Goal: Information Seeking & Learning: Understand process/instructions

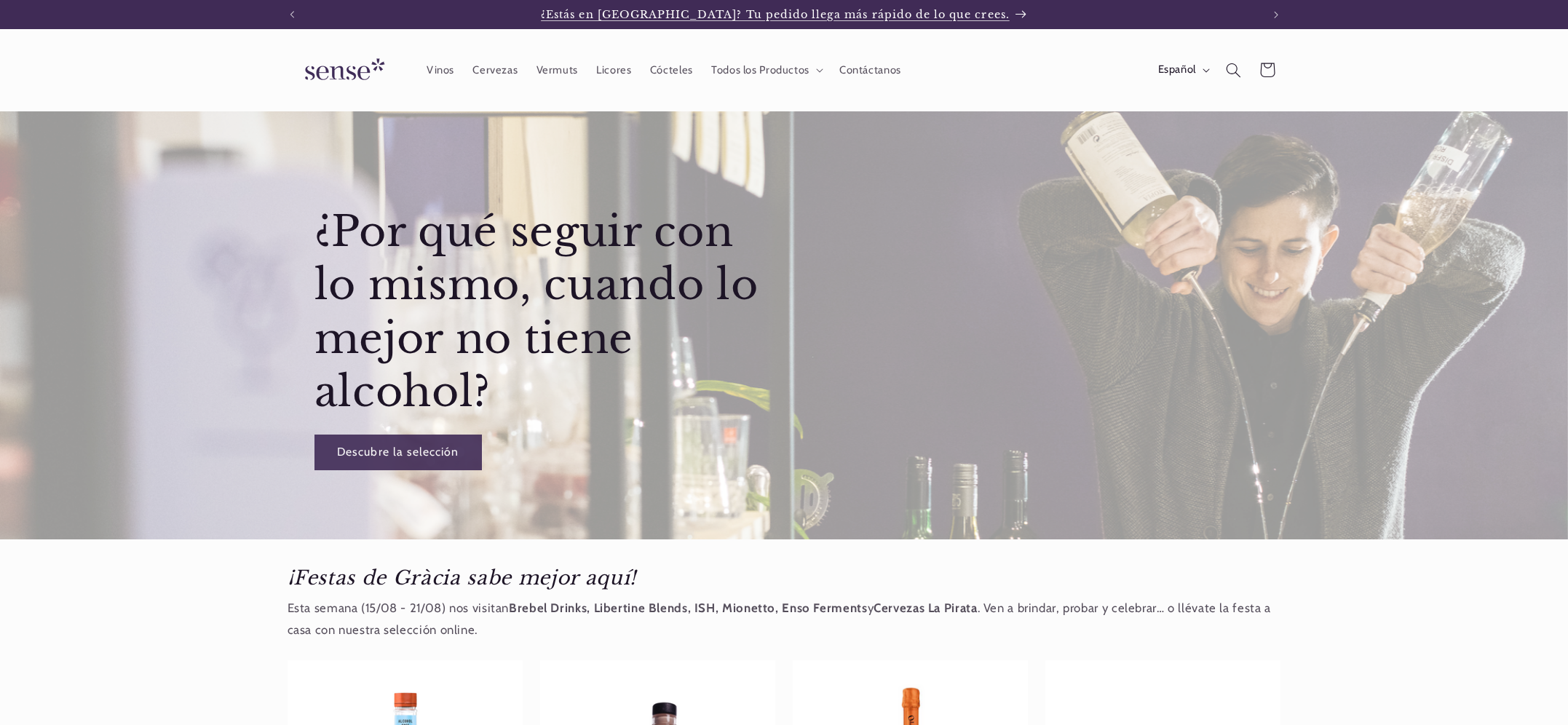
click at [946, 13] on span "¿Estás en [GEOGRAPHIC_DATA]? Tu pedido llega más rápido de lo que crees." at bounding box center [775, 14] width 469 height 13
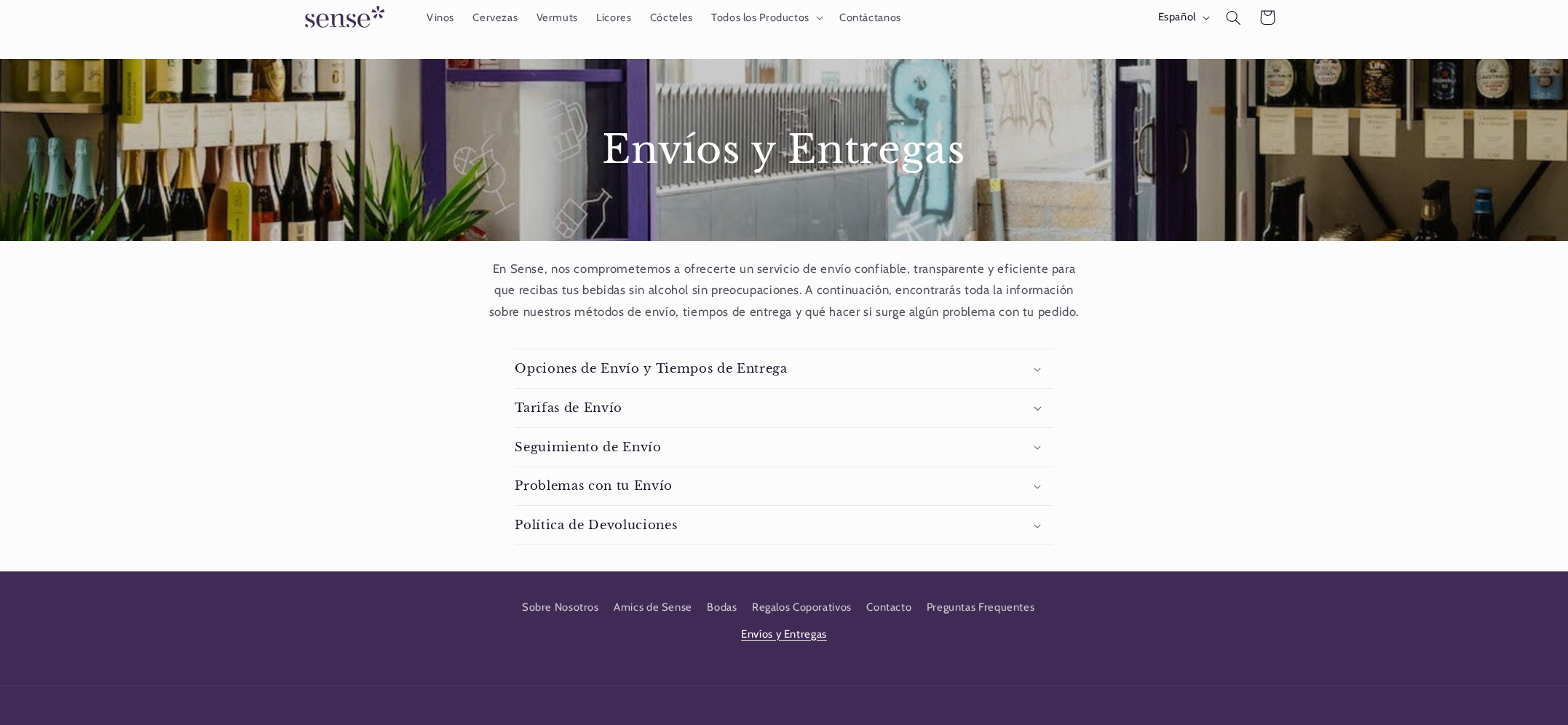
scroll to position [52, 0]
click at [1034, 370] on icon at bounding box center [1037, 370] width 7 height 4
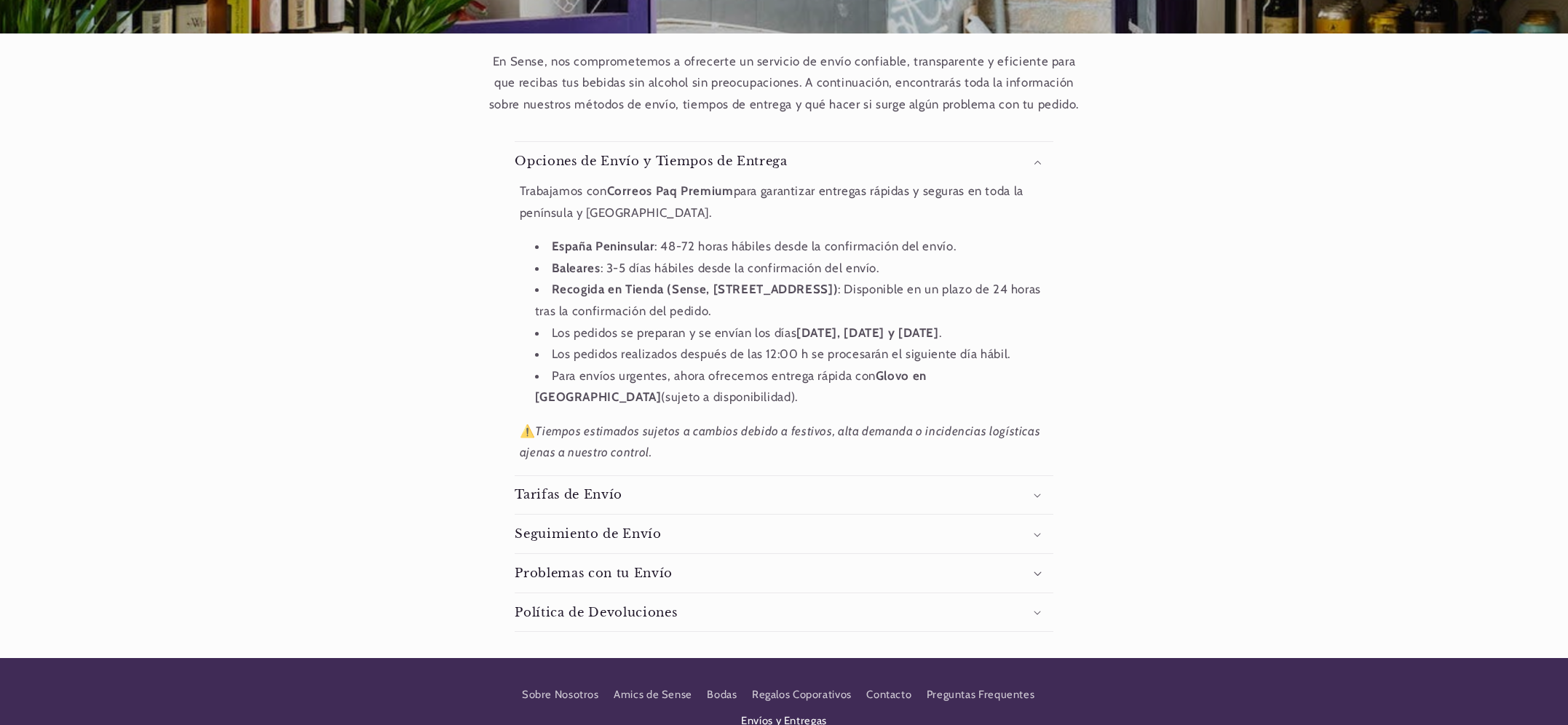
scroll to position [276, 0]
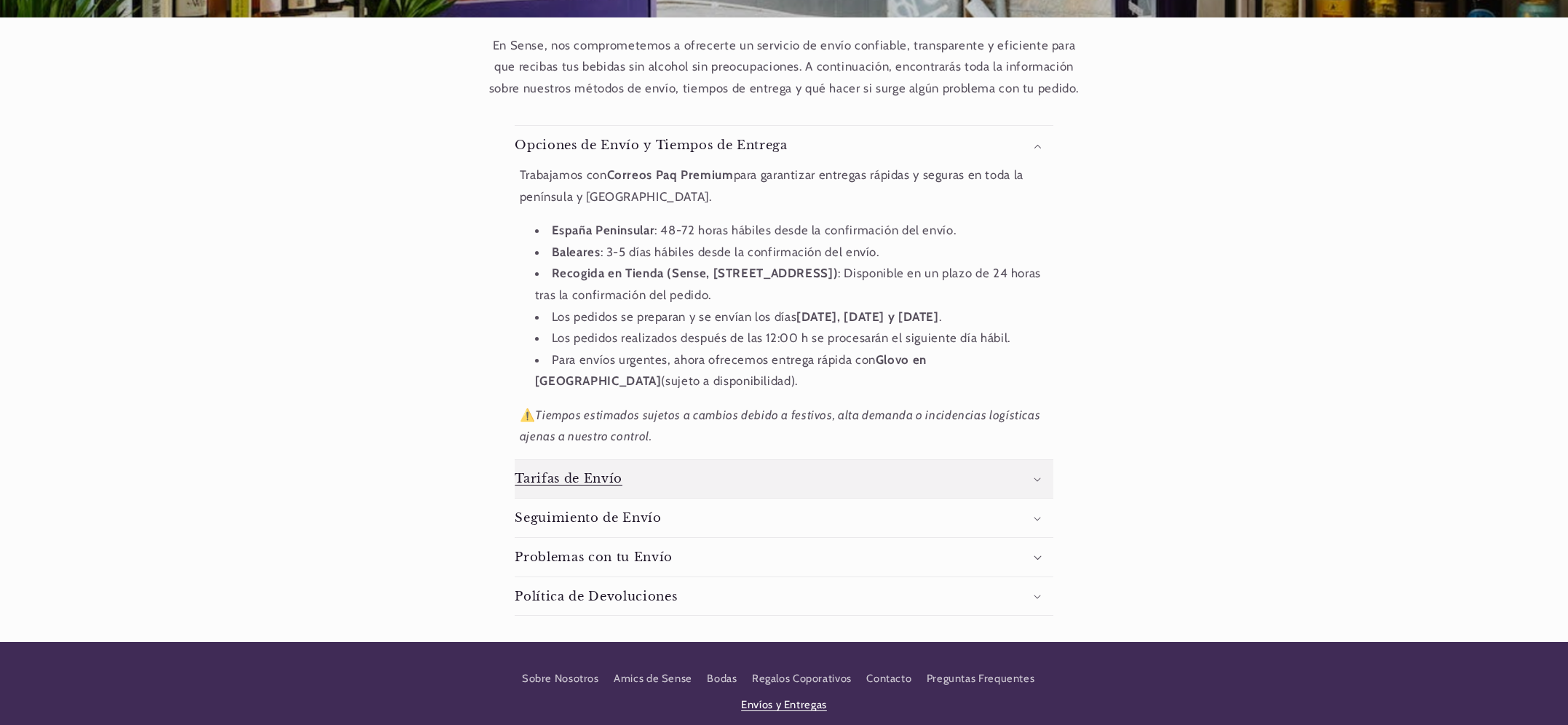
click at [1039, 479] on icon at bounding box center [1037, 480] width 7 height 4
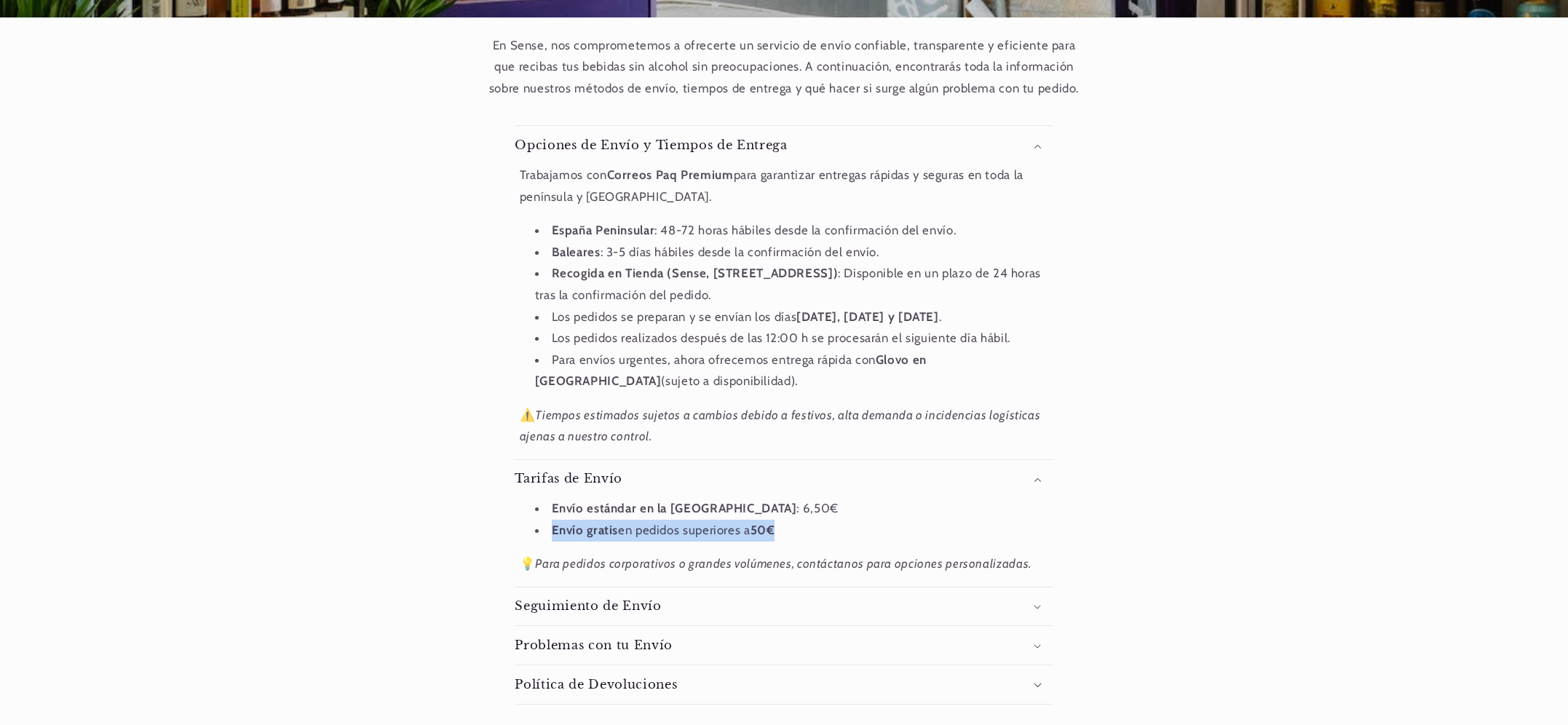
drag, startPoint x: 791, startPoint y: 530, endPoint x: 552, endPoint y: 531, distance: 239.0
click at [550, 530] on li "Envío gratis en pedidos superiores a 50€" at bounding box center [792, 530] width 514 height 22
copy li "Envío gratis en pedidos superiores a 50€"
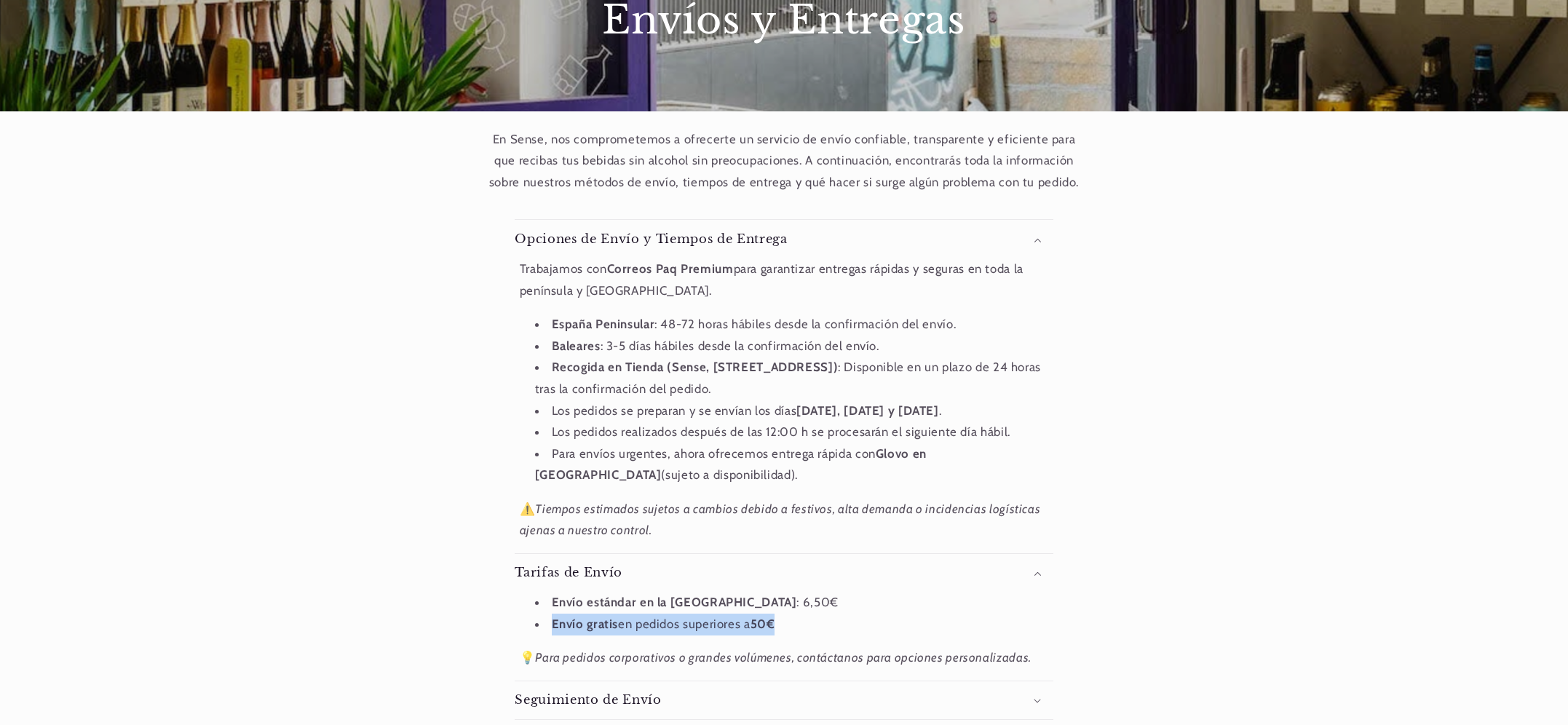
scroll to position [190, 0]
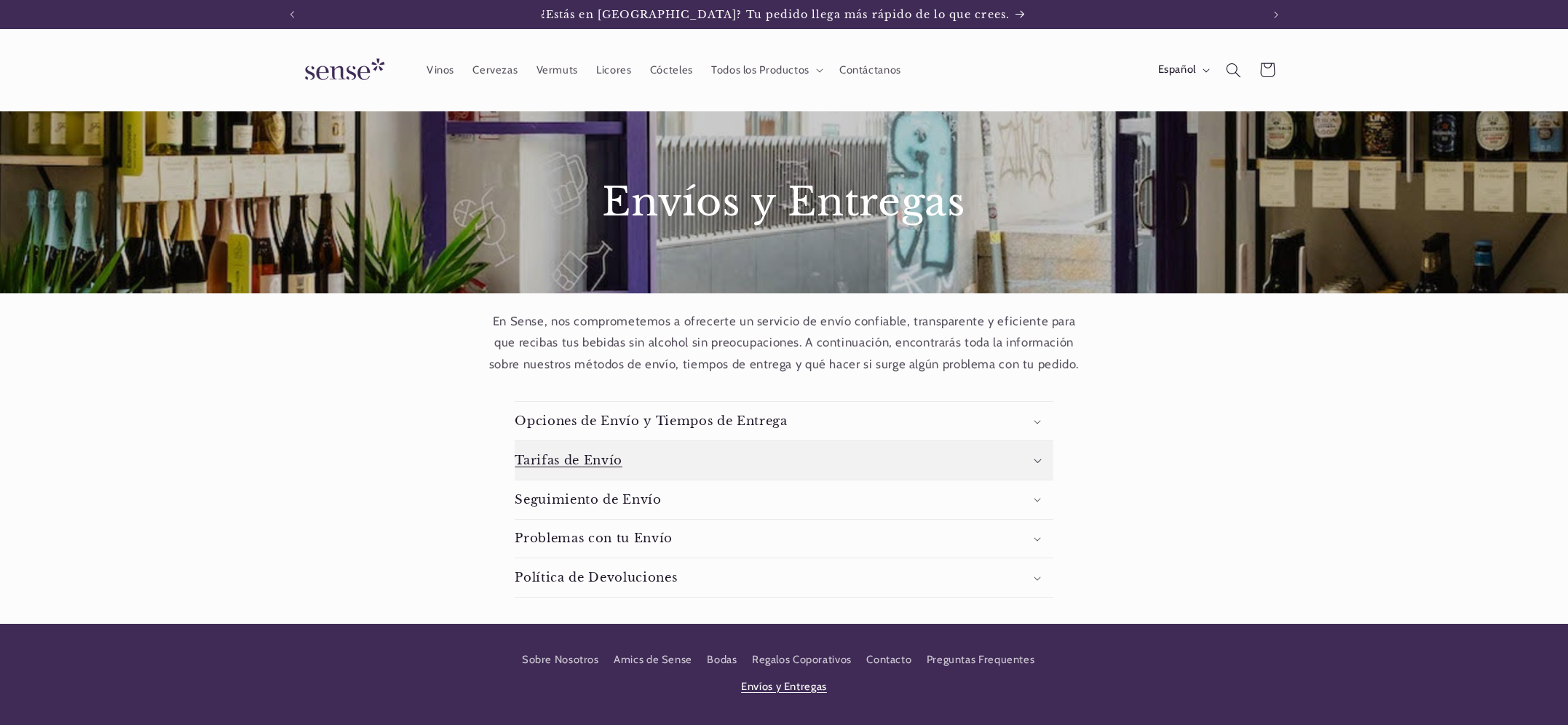
scroll to position [52, 0]
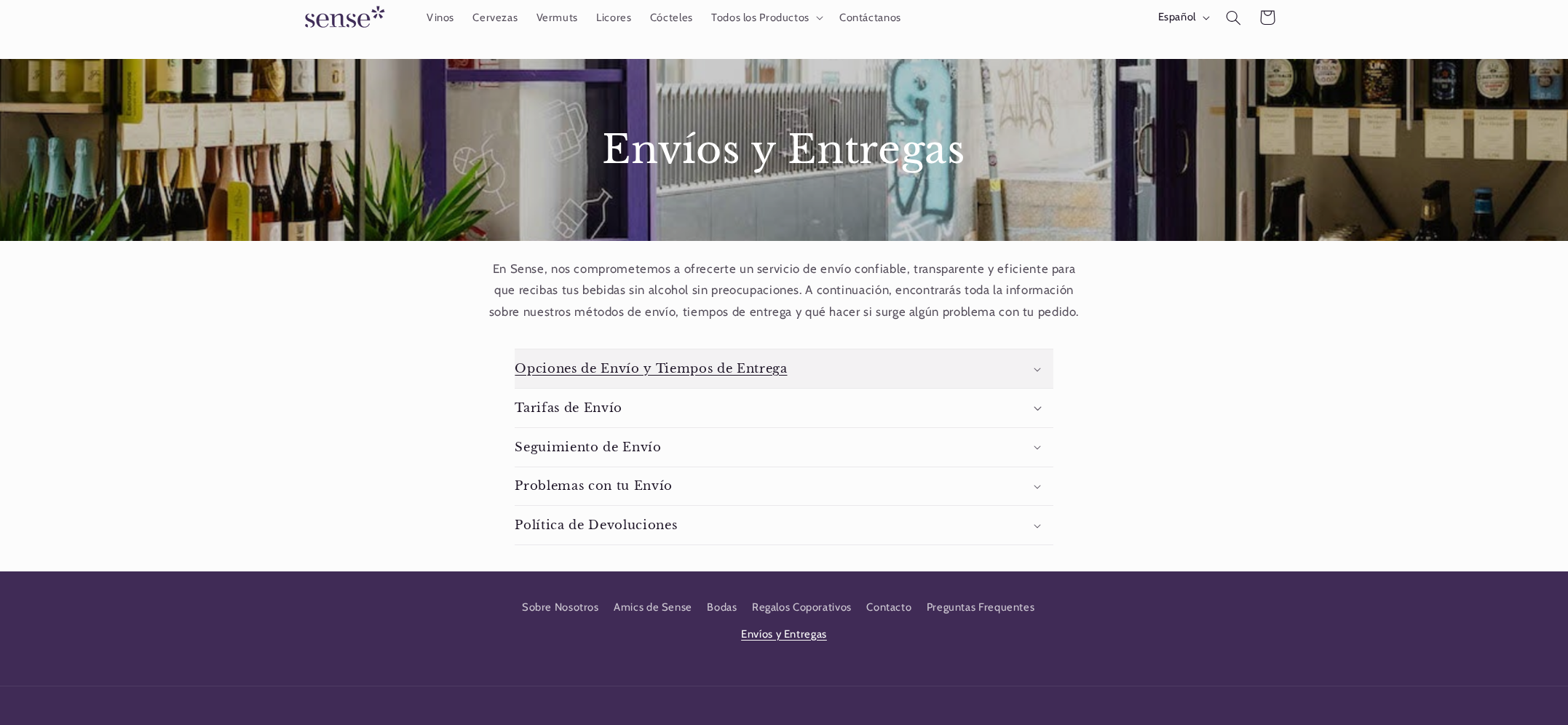
click at [1044, 377] on summary "Opciones de Envío y Tiempos de Entrega" at bounding box center [783, 369] width 538 height 39
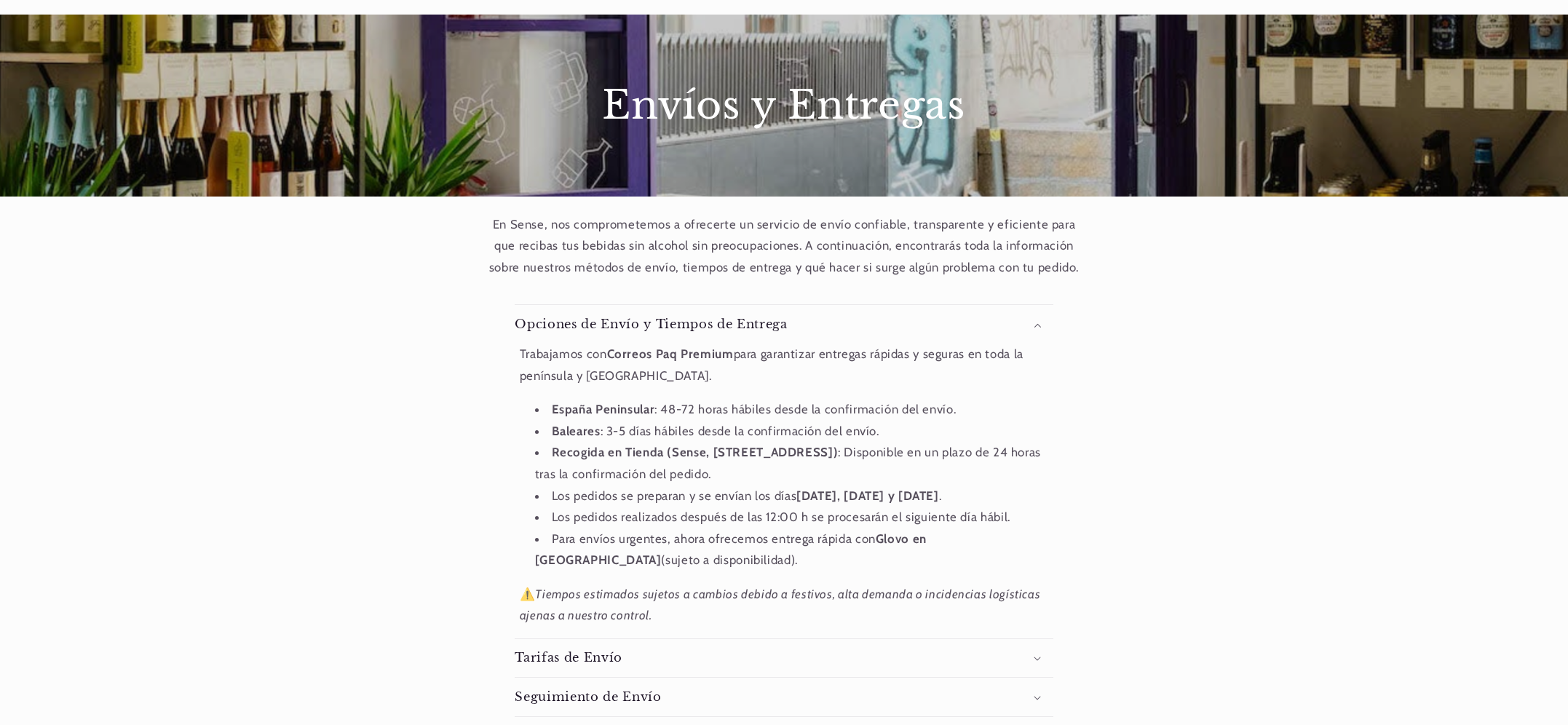
scroll to position [106, 0]
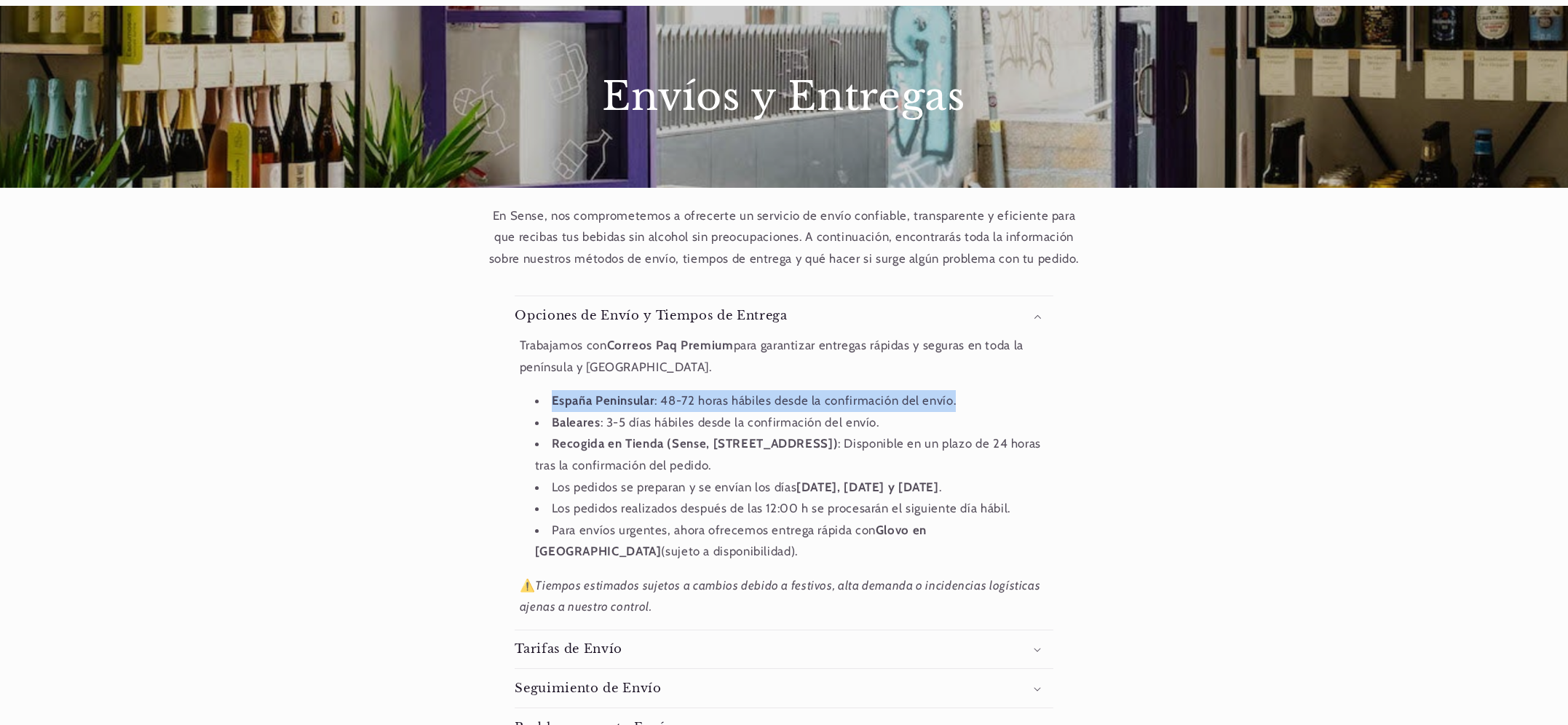
drag, startPoint x: 981, startPoint y: 402, endPoint x: 544, endPoint y: 400, distance: 437.0
click at [544, 398] on li "España Peninsular : 48-72 horas hábiles desde la confirmación del envío." at bounding box center [792, 401] width 514 height 22
copy li "España Peninsular : 48-72 horas hábiles desde la confirmación del envío."
click at [963, 402] on li "España Peninsular : 48-72 horas hábiles desde la confirmación del envío." at bounding box center [792, 401] width 514 height 22
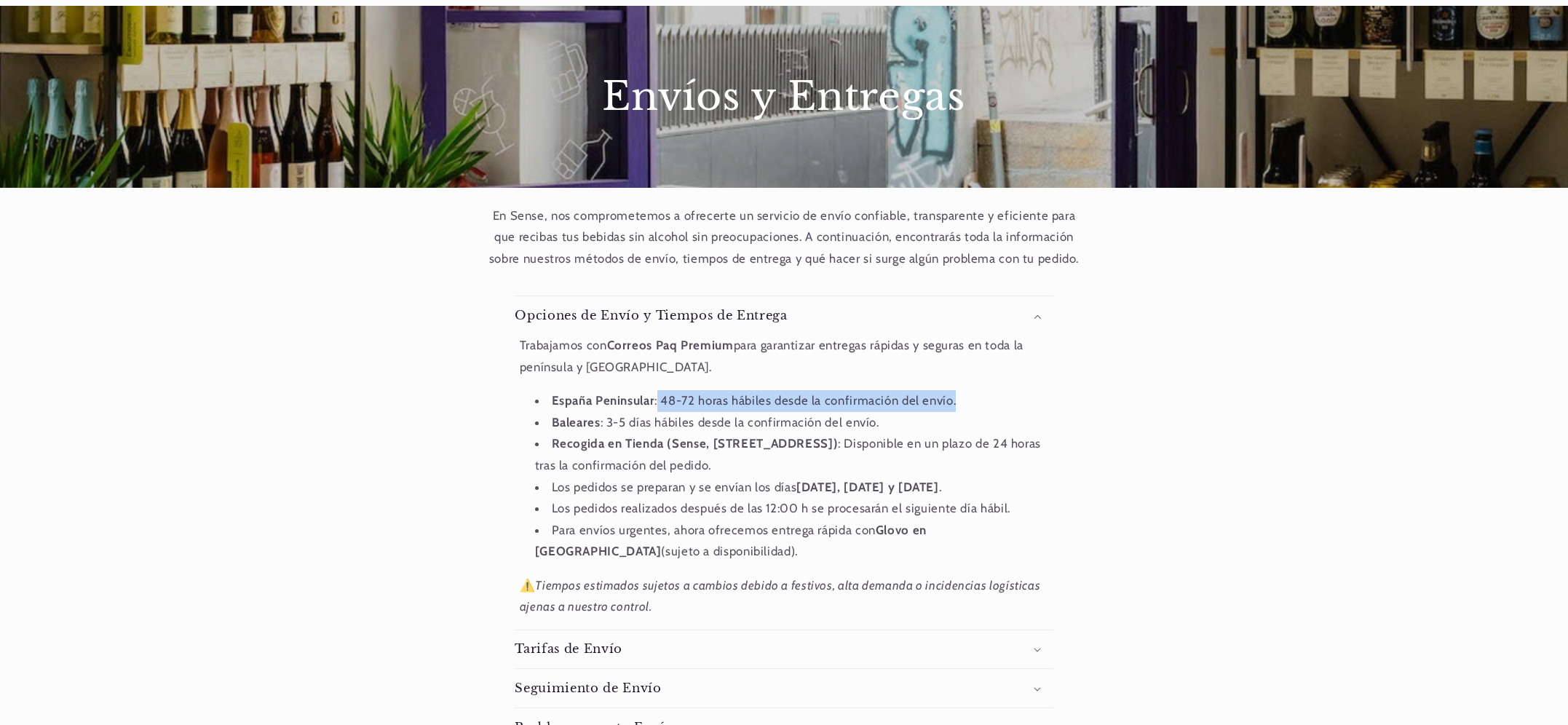
scroll to position [0, 970]
drag, startPoint x: 964, startPoint y: 402, endPoint x: 662, endPoint y: 407, distance: 302.0
click at [660, 403] on li "España Peninsular : 48-72 horas hábiles desde la confirmación del envío." at bounding box center [792, 401] width 514 height 22
drag, startPoint x: 884, startPoint y: 422, endPoint x: 550, endPoint y: 406, distance: 334.4
click at [550, 406] on ul "España Peninsular : 48-72 horas hábiles desde la confirmación del envío. Balear…" at bounding box center [784, 476] width 529 height 172
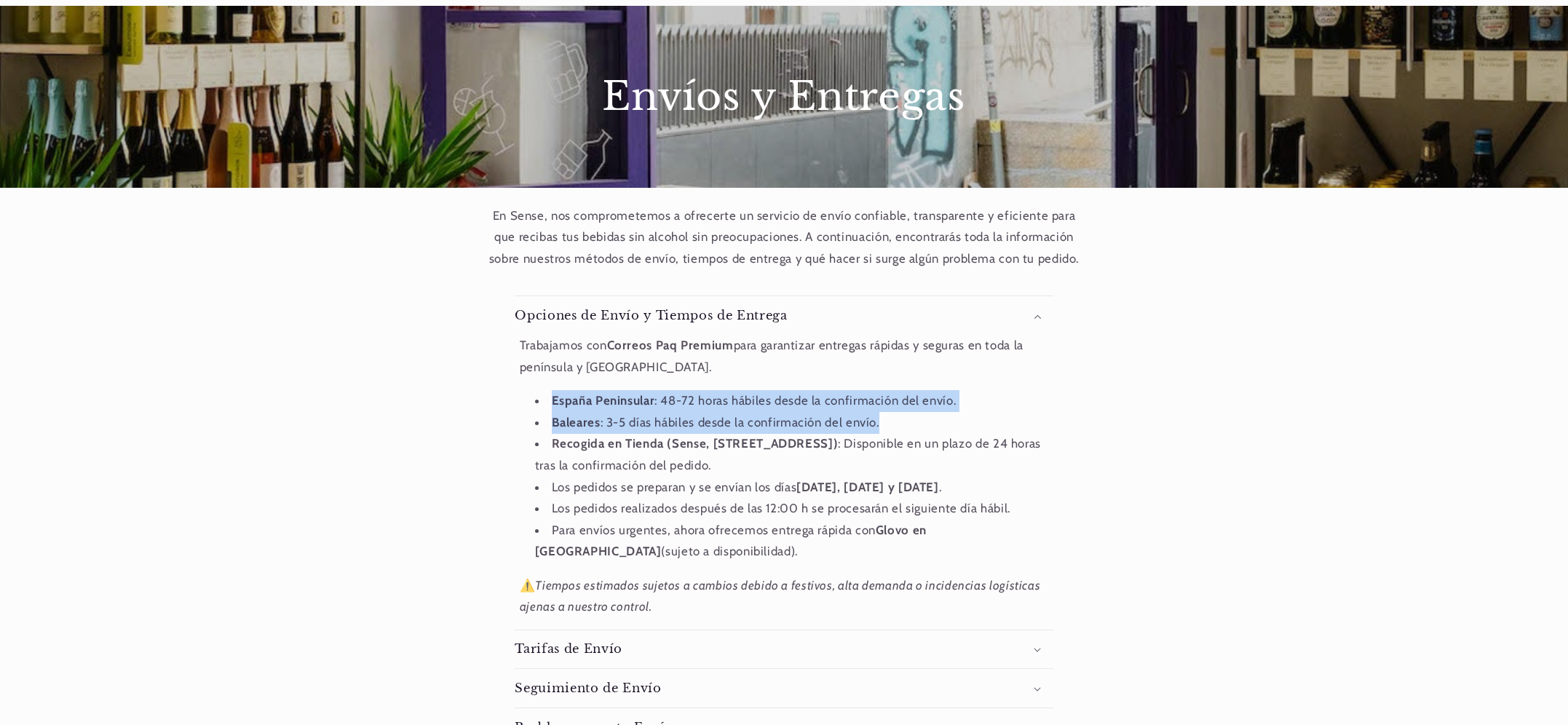
copy ul "España Peninsular : 48-72 horas hábiles desde la confirmación del envío. Balear…"
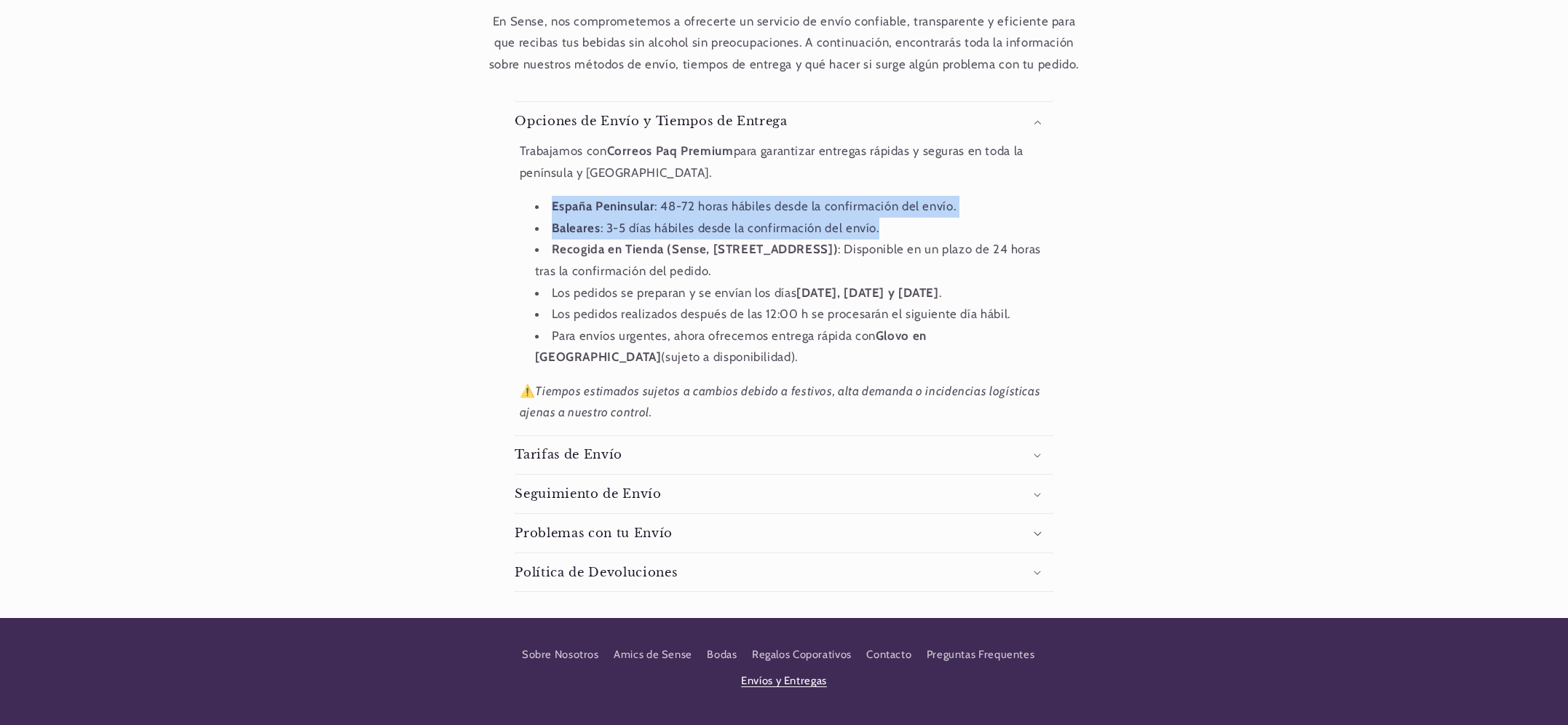
scroll to position [333, 0]
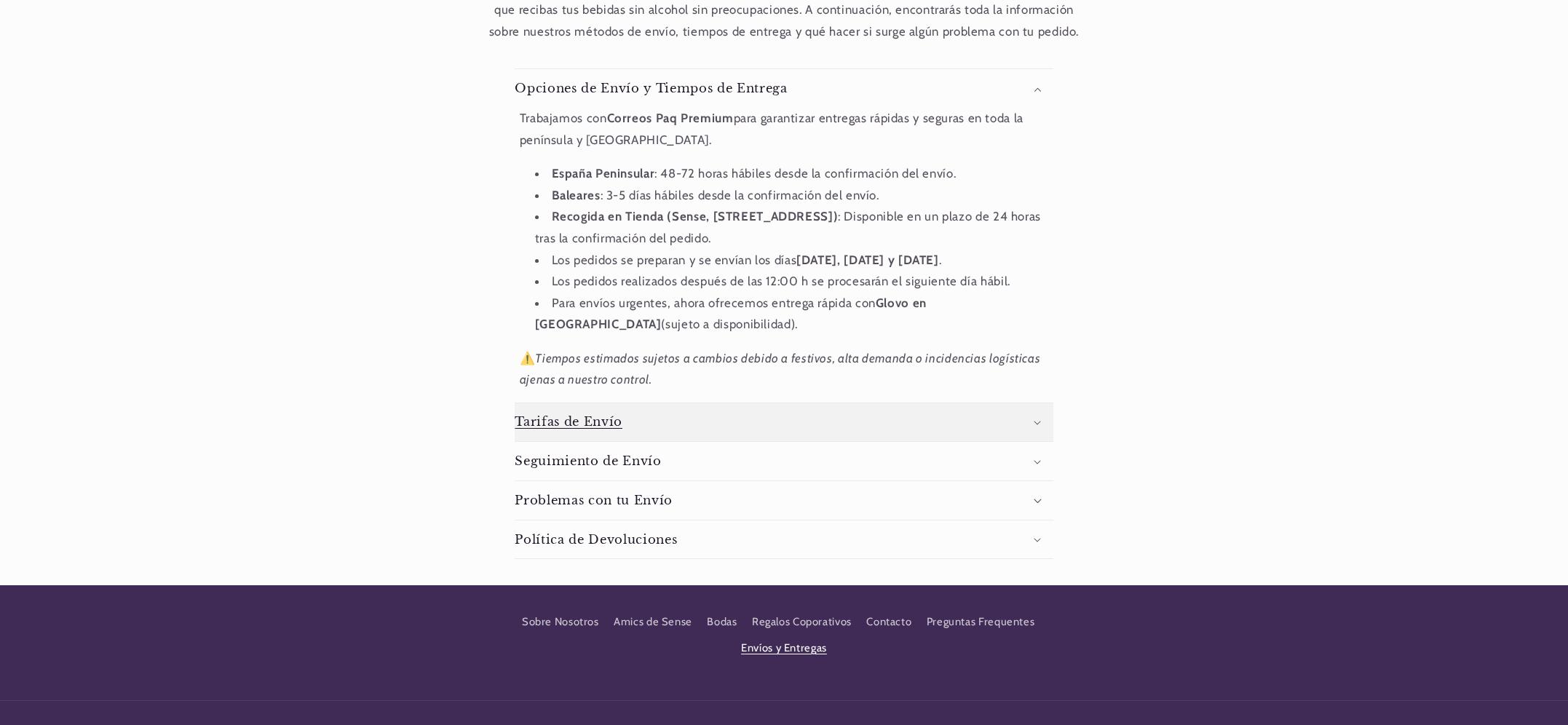
click at [583, 417] on h3 "Tarifas de Envío" at bounding box center [568, 422] width 108 height 15
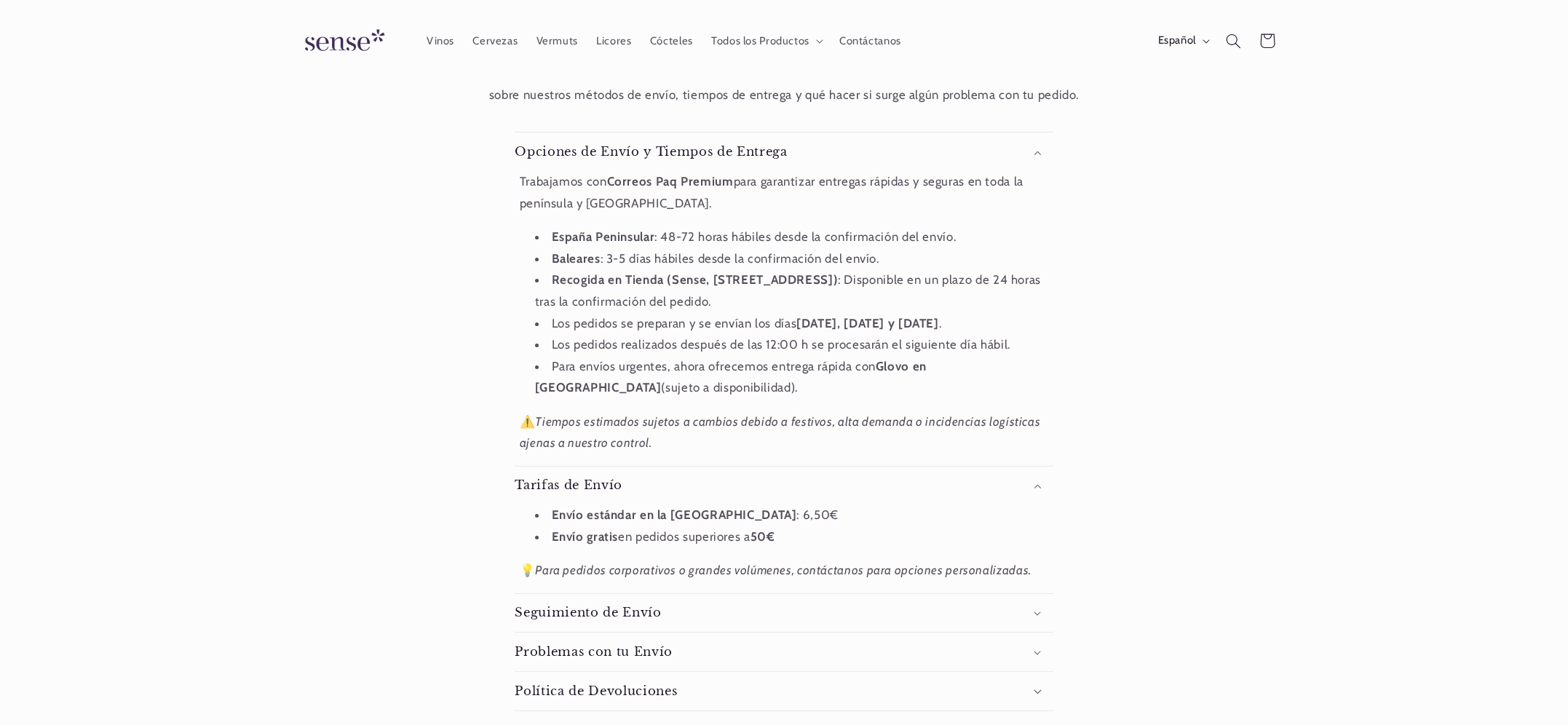
scroll to position [258, 0]
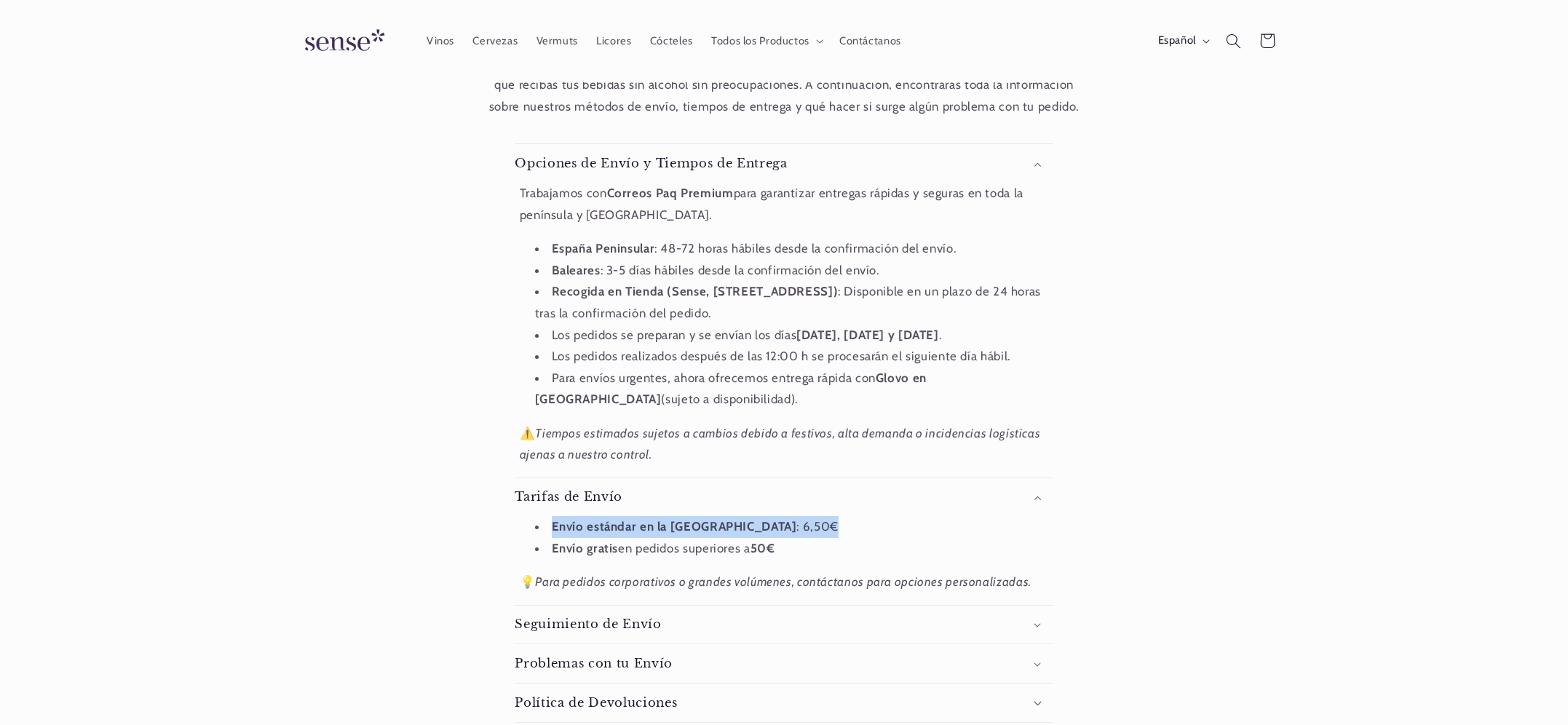
drag, startPoint x: 842, startPoint y: 523, endPoint x: 550, endPoint y: 526, distance: 292.0
click at [545, 526] on li "Envío estándar en la [GEOGRAPHIC_DATA] : 6,50€" at bounding box center [792, 527] width 514 height 22
copy li "Envío estándar en la [GEOGRAPHIC_DATA] : 6,50€"
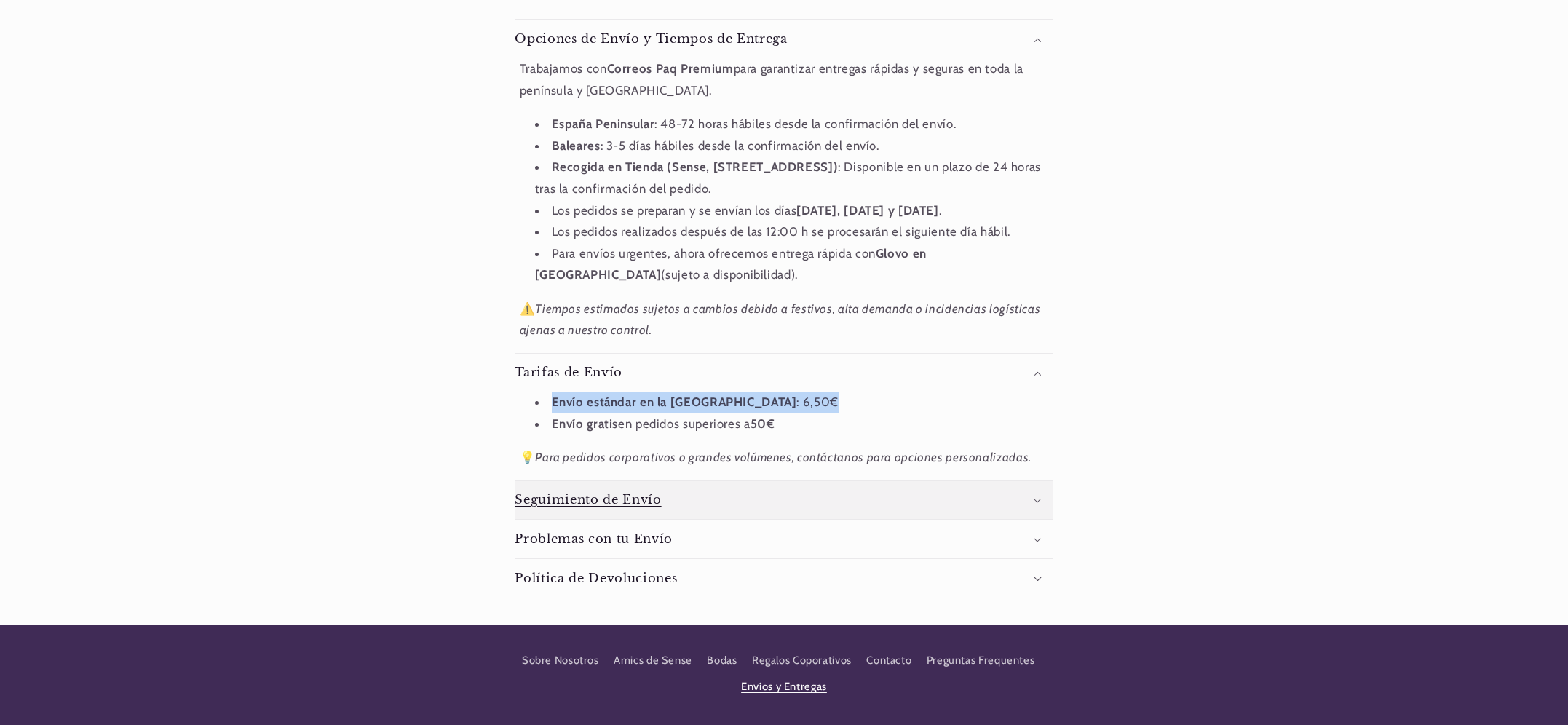
scroll to position [387, 0]
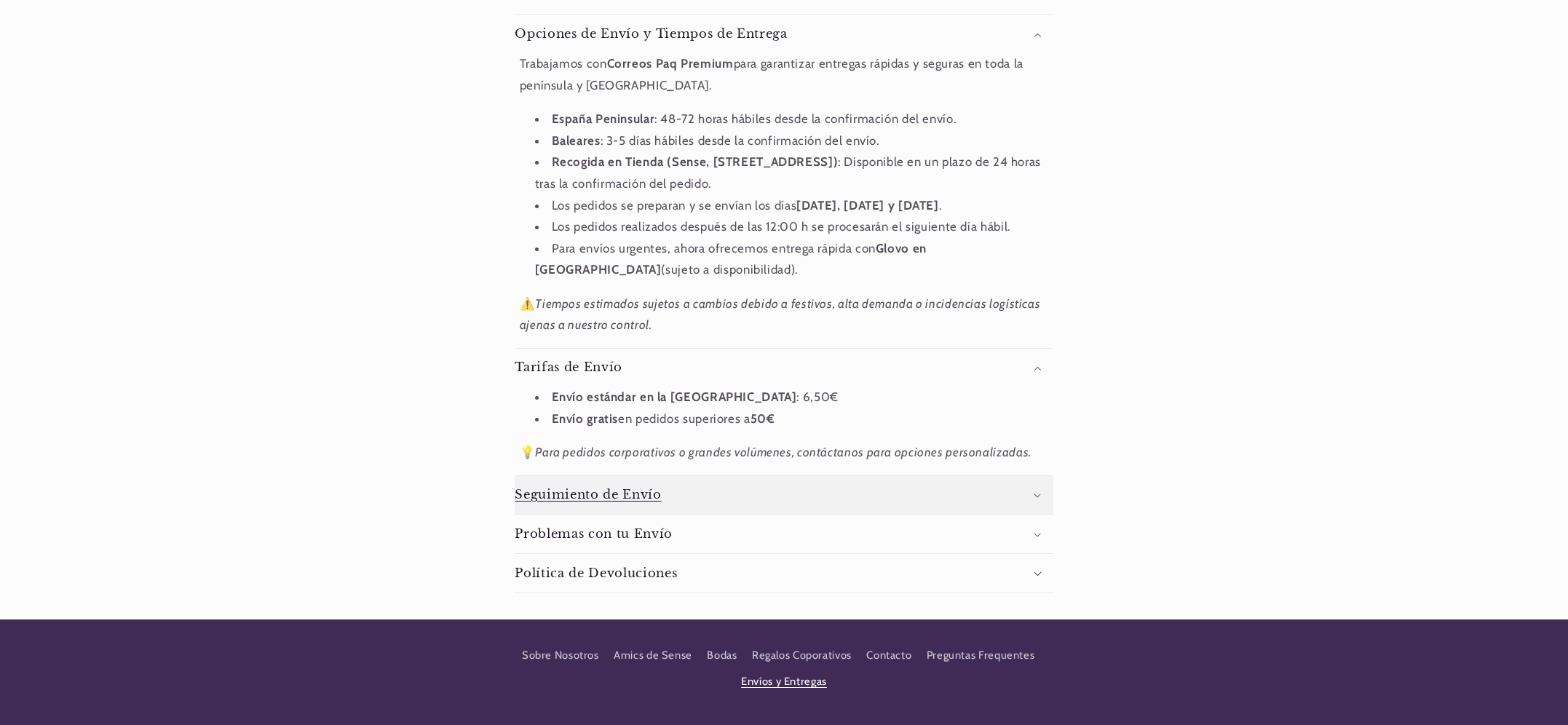
click at [743, 496] on summary "Seguimiento de Envío" at bounding box center [783, 496] width 538 height 39
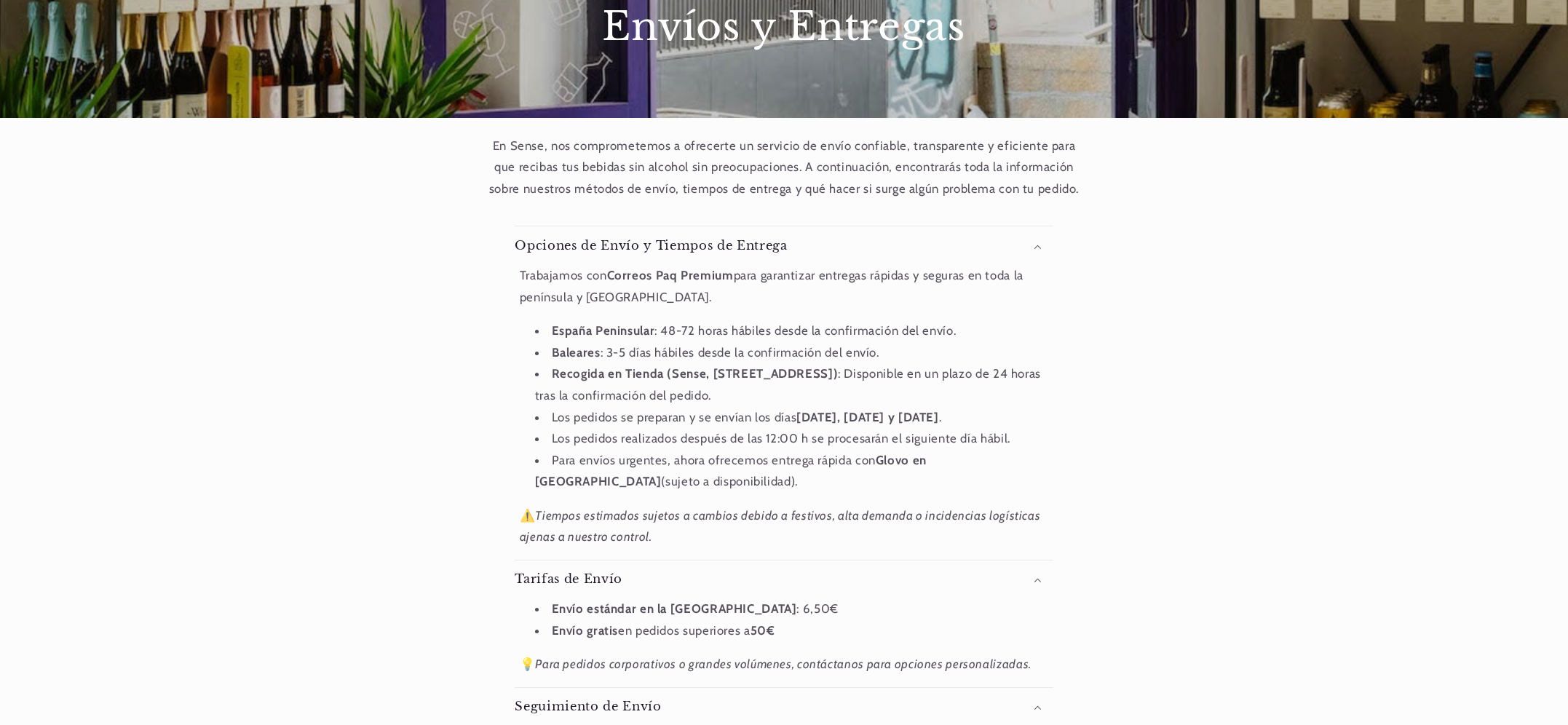
scroll to position [177, 0]
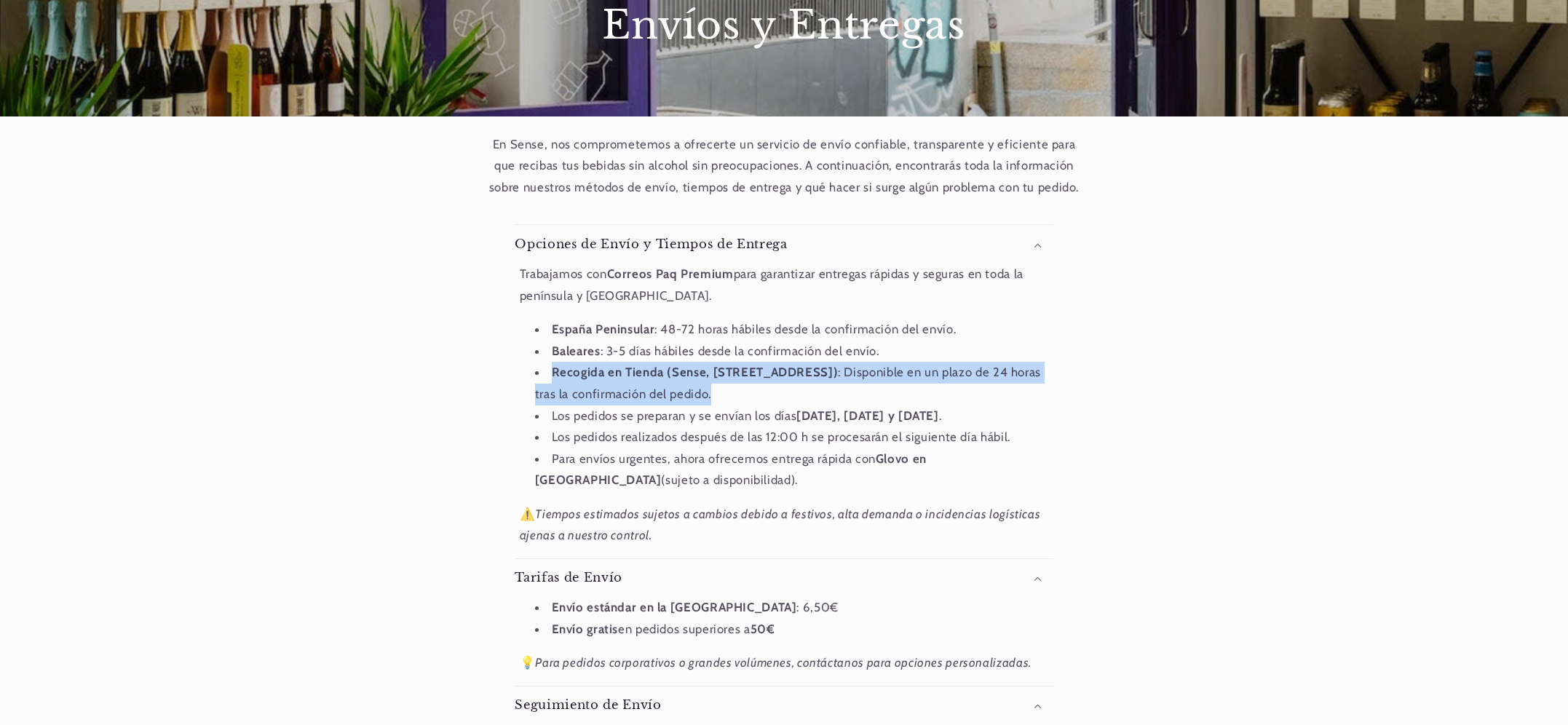
drag, startPoint x: 553, startPoint y: 366, endPoint x: 780, endPoint y: 390, distance: 228.3
click at [780, 390] on li "Recogida en Tienda (Sense, [STREET_ADDRESS]) : Disponible en un plazo de 24 hor…" at bounding box center [792, 383] width 514 height 43
copy li "Recogida en Tienda (Sense, [STREET_ADDRESS]) : Disponible en un plazo de 24 hor…"
